Goal: Find specific page/section: Find specific page/section

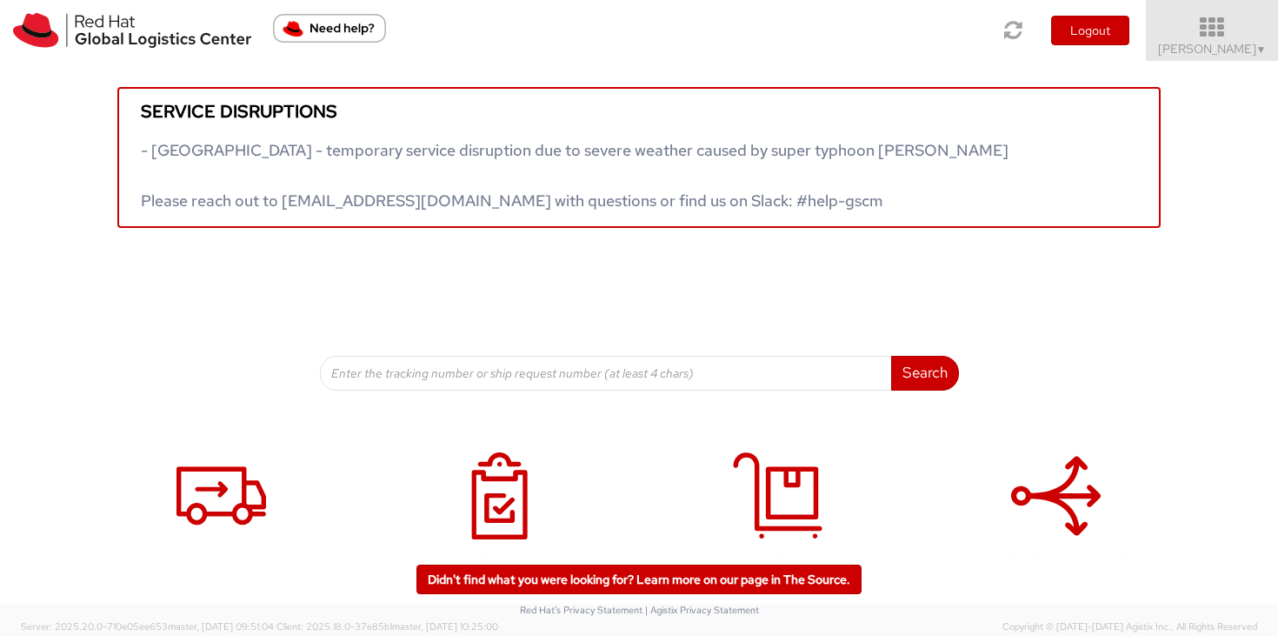
click at [1239, 32] on icon at bounding box center [1213, 28] width 152 height 24
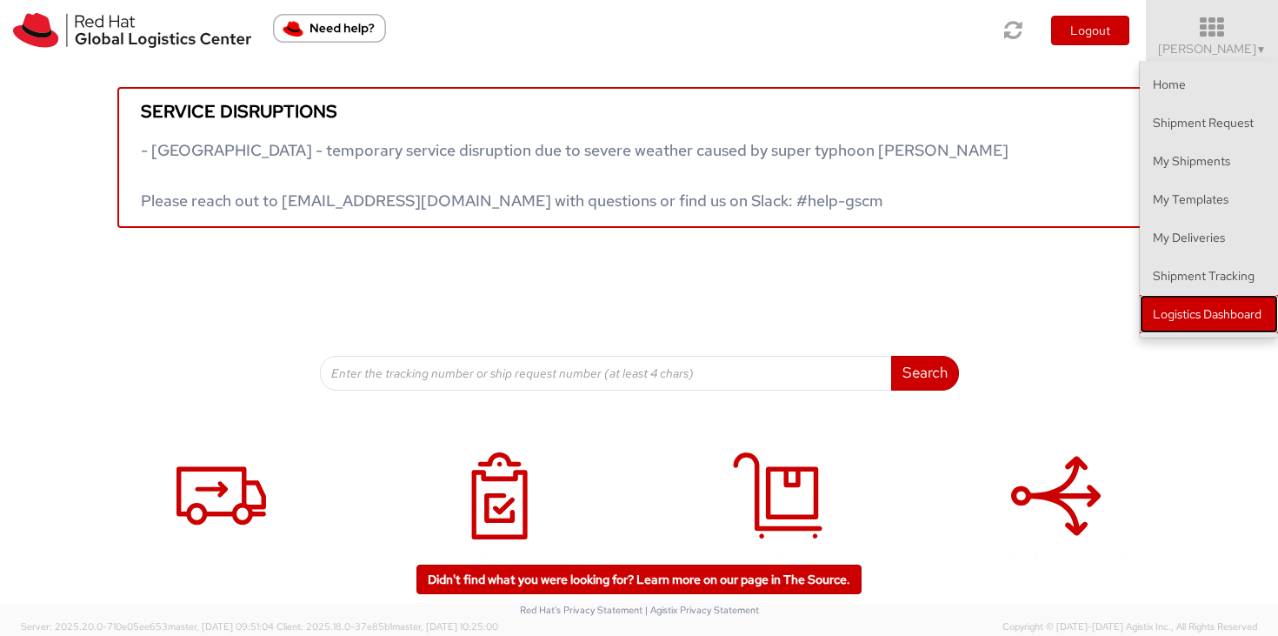
click at [1259, 315] on link "Logistics Dashboard" at bounding box center [1209, 314] width 138 height 38
